Goal: Information Seeking & Learning: Learn about a topic

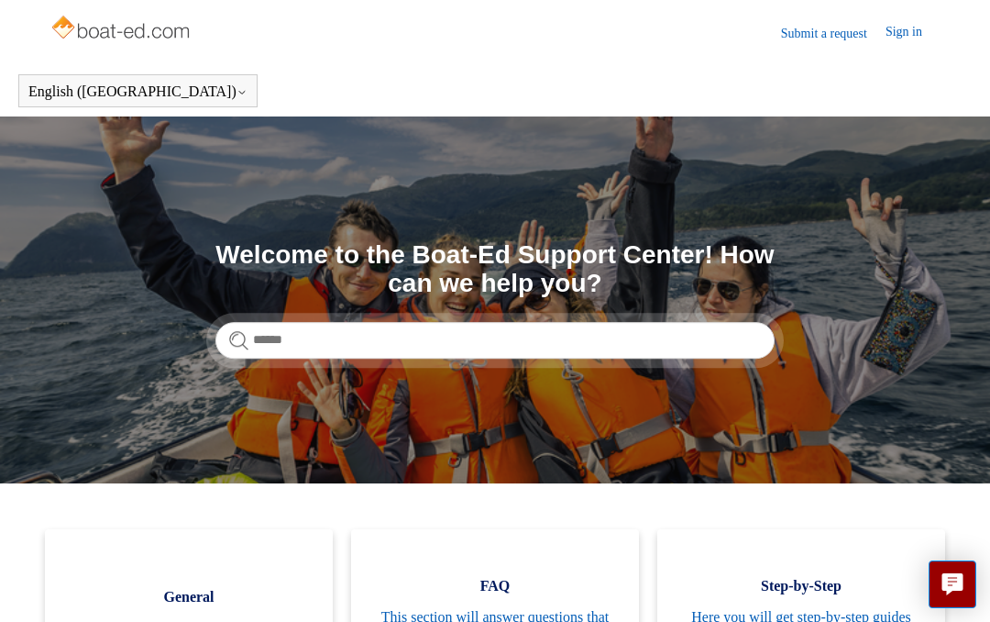
click at [906, 26] on link "Sign in" at bounding box center [913, 33] width 55 height 22
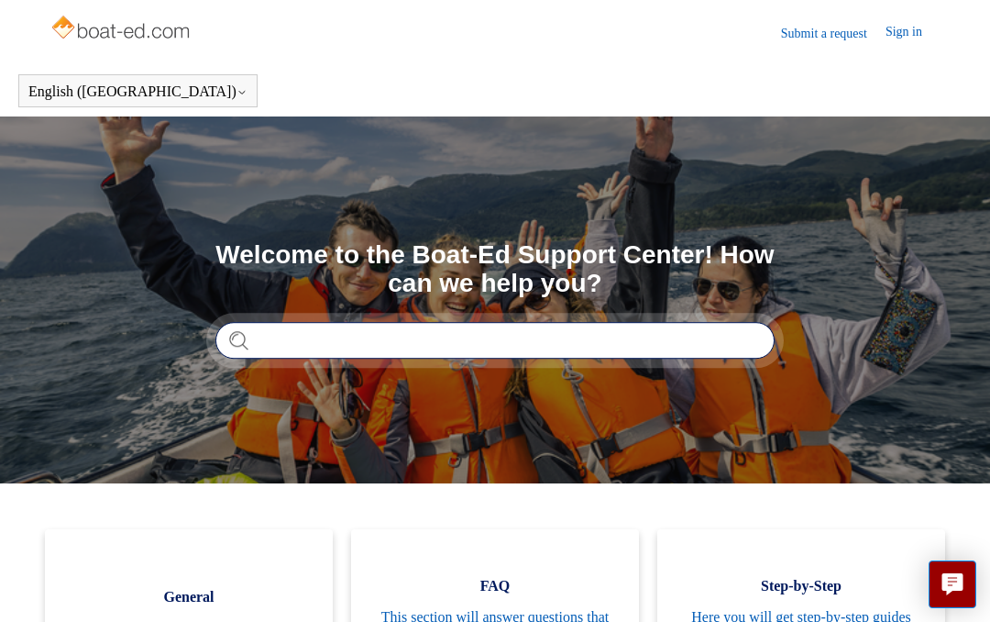
click at [311, 350] on input "Search" at bounding box center [494, 340] width 559 height 37
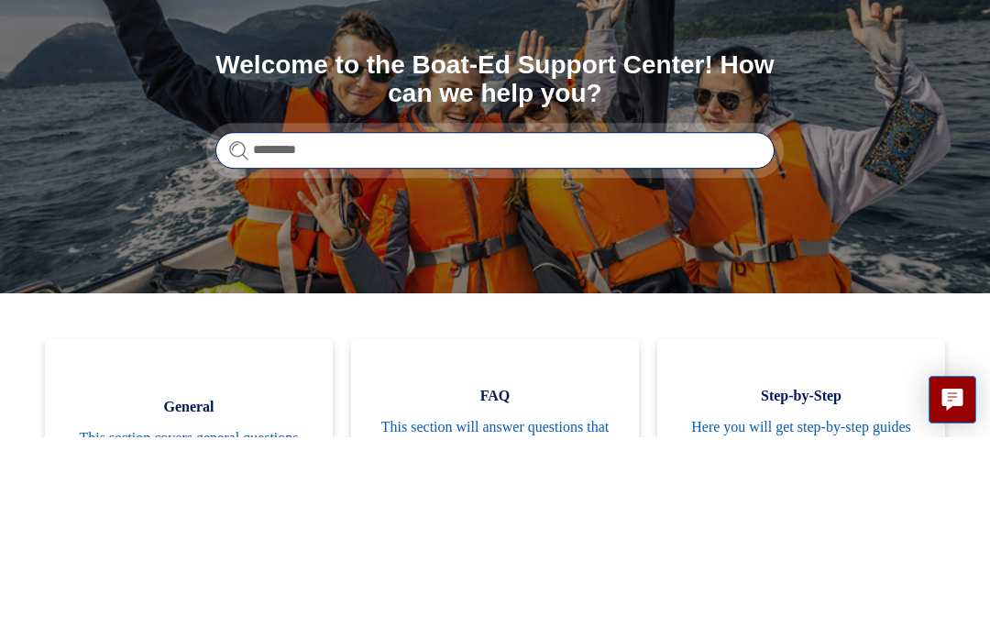
type input "**********"
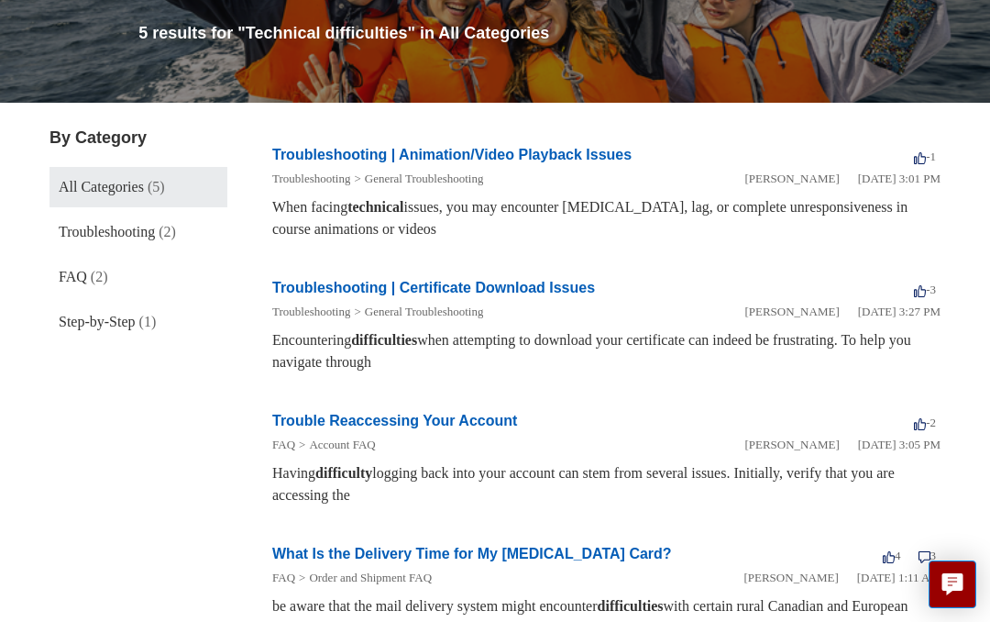
scroll to position [218, 0]
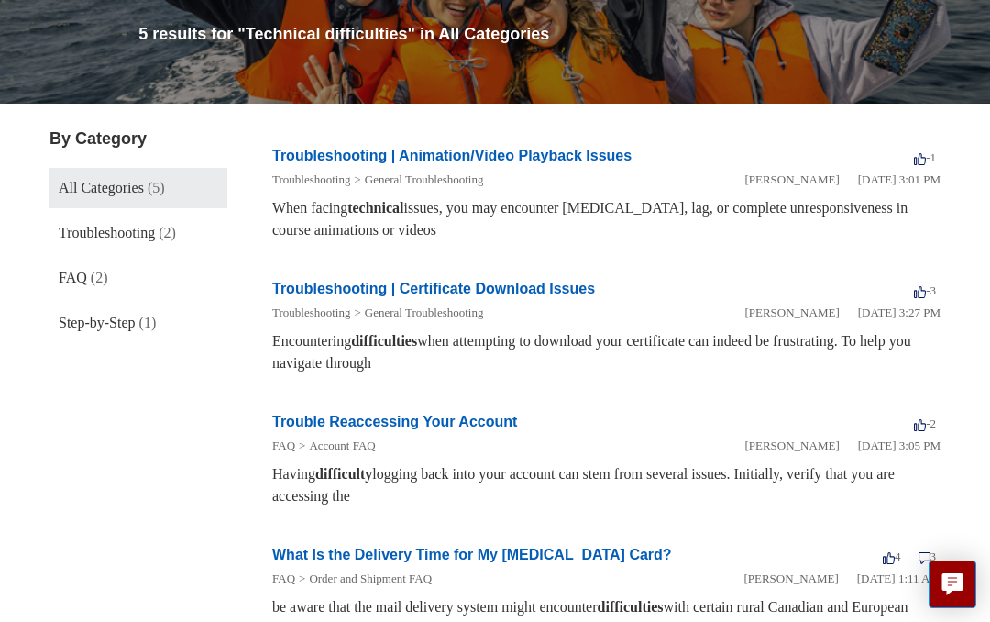
click at [141, 228] on span "Troubleshooting" at bounding box center [107, 233] width 96 height 16
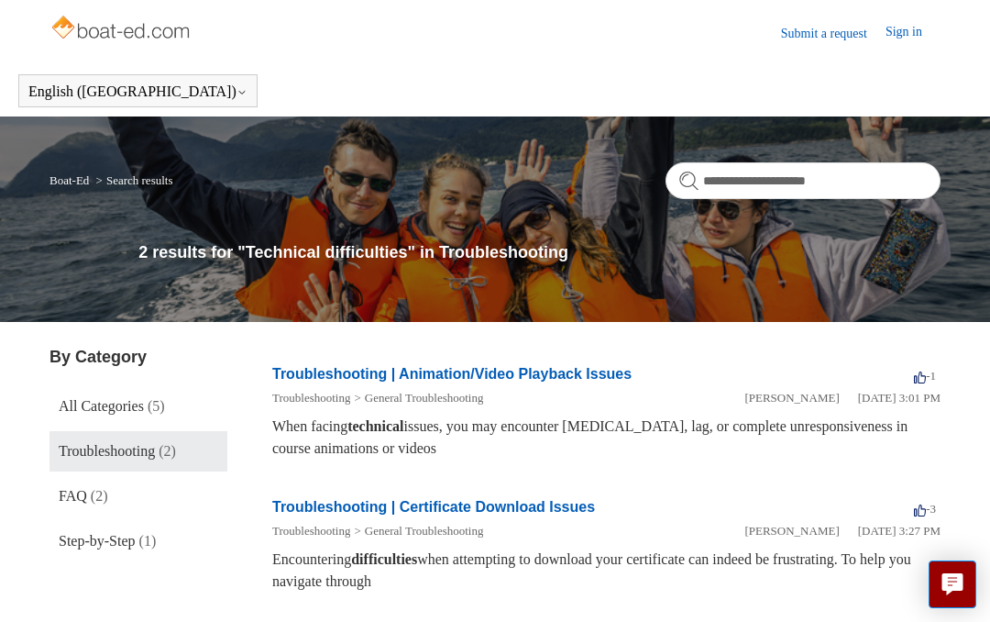
click at [915, 30] on link "Sign in" at bounding box center [913, 33] width 55 height 22
